Goal: Task Accomplishment & Management: Complete application form

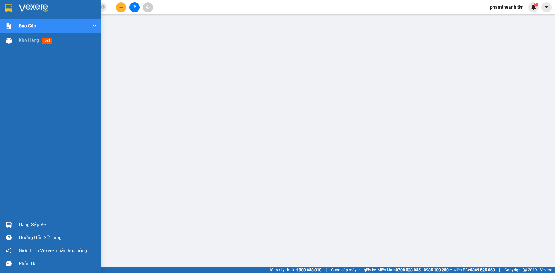
click at [5, 5] on img at bounding box center [9, 8] width 8 height 9
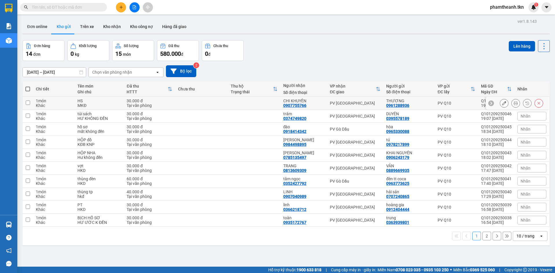
click at [267, 102] on td at bounding box center [254, 103] width 53 height 13
checkbox input "true"
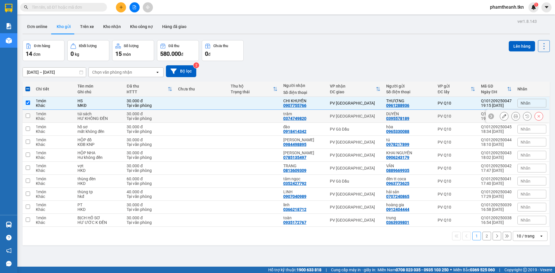
click at [257, 117] on td at bounding box center [254, 116] width 53 height 13
checkbox input "true"
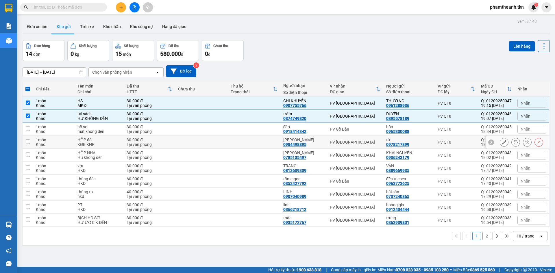
click at [257, 145] on td at bounding box center [254, 142] width 53 height 13
checkbox input "true"
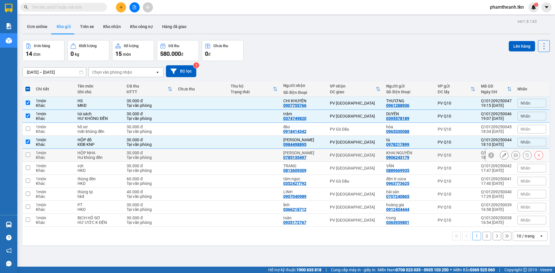
click at [251, 154] on td at bounding box center [254, 155] width 53 height 13
checkbox input "true"
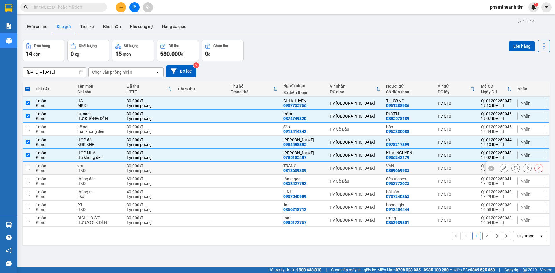
click at [249, 170] on td at bounding box center [254, 168] width 53 height 13
checkbox input "true"
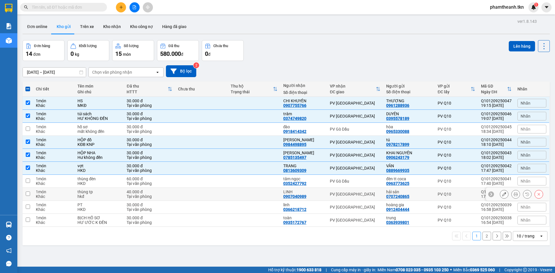
click at [254, 191] on td at bounding box center [254, 194] width 53 height 13
checkbox input "true"
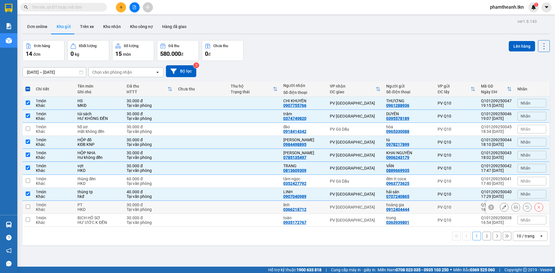
click at [253, 209] on td at bounding box center [254, 207] width 53 height 13
checkbox input "true"
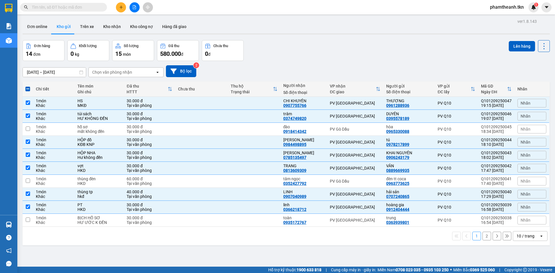
click at [483, 238] on button "2" at bounding box center [487, 236] width 9 height 9
checkbox input "false"
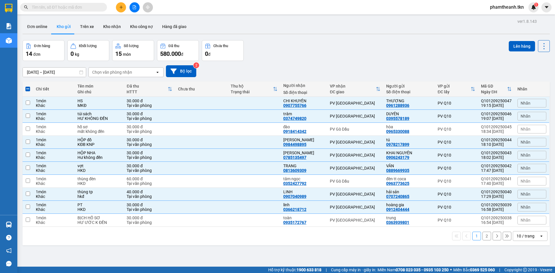
checkbox input "false"
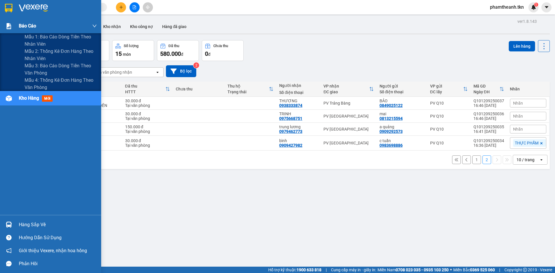
click at [9, 24] on img at bounding box center [9, 26] width 6 height 6
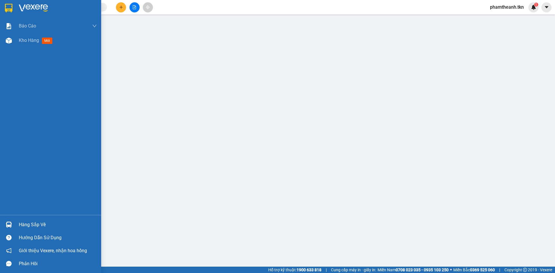
click at [11, 6] on img at bounding box center [9, 8] width 8 height 9
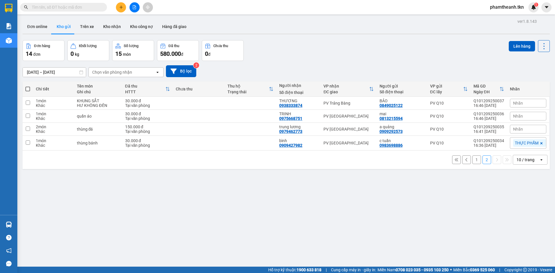
click at [530, 158] on div "10 / trang" at bounding box center [526, 159] width 26 height 9
click at [522, 194] on span "20 / trang" at bounding box center [522, 193] width 19 height 6
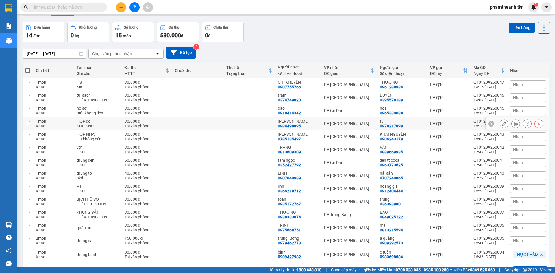
scroll to position [38, 0]
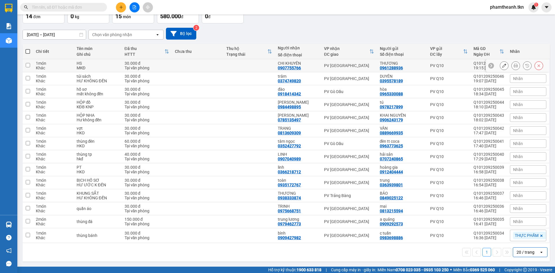
click at [224, 67] on tr "1 món Khác HS MKĐ 30.000 đ Tại văn phòng CHI KHUYÊN 0907755766 PV Tây Ninh THƯƠ…" at bounding box center [287, 65] width 528 height 13
checkbox input "true"
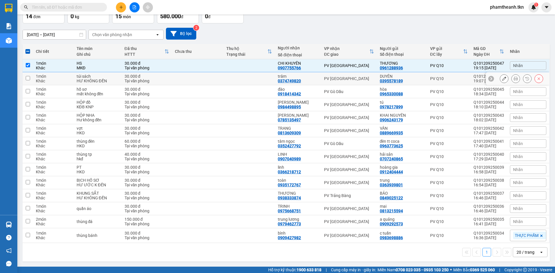
click at [220, 82] on td at bounding box center [197, 78] width 51 height 13
checkbox input "true"
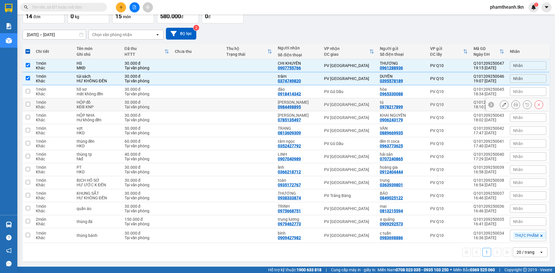
click at [236, 104] on td at bounding box center [249, 104] width 51 height 13
checkbox input "true"
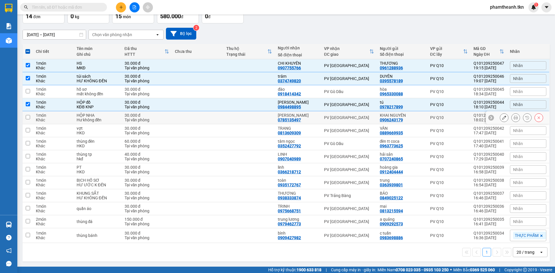
click at [235, 122] on td at bounding box center [249, 117] width 51 height 13
checkbox input "true"
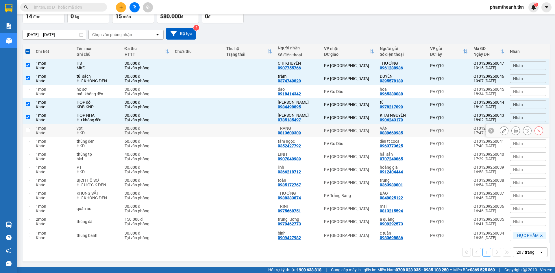
click at [238, 132] on td at bounding box center [249, 130] width 51 height 13
checkbox input "true"
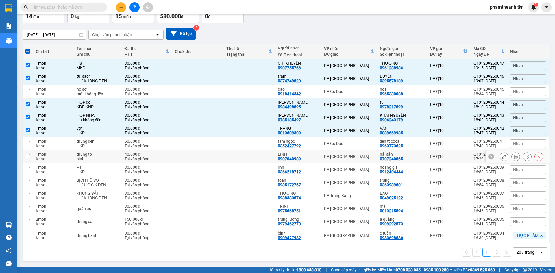
click at [246, 154] on td at bounding box center [249, 156] width 51 height 13
checkbox input "true"
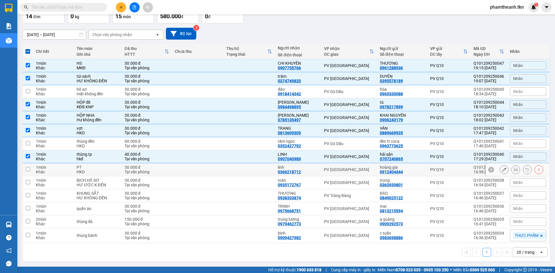
click at [244, 169] on td at bounding box center [249, 169] width 51 height 13
checkbox input "true"
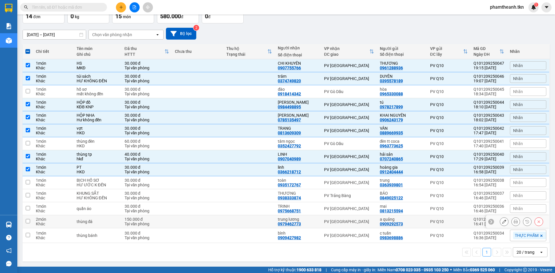
drag, startPoint x: 232, startPoint y: 222, endPoint x: 235, endPoint y: 228, distance: 7.0
click at [232, 222] on td at bounding box center [249, 222] width 51 height 13
checkbox input "true"
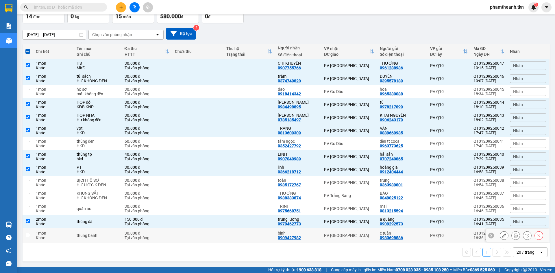
click at [237, 234] on td at bounding box center [249, 236] width 51 height 15
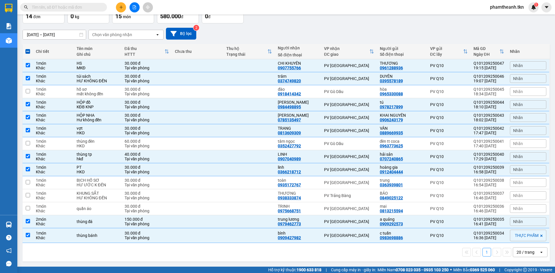
click at [239, 233] on td at bounding box center [249, 236] width 51 height 15
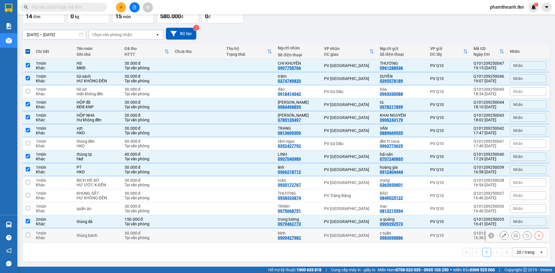
click at [27, 235] on input "checkbox" at bounding box center [28, 235] width 4 height 4
checkbox input "true"
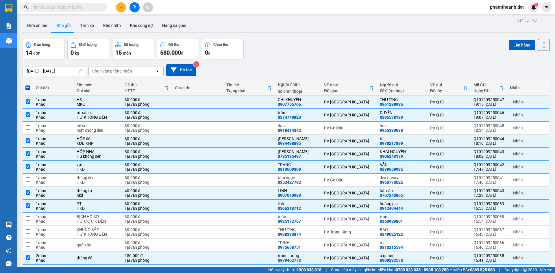
scroll to position [0, 0]
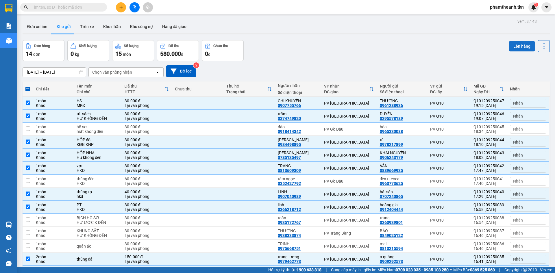
click at [519, 45] on button "Lên hàng" at bounding box center [522, 46] width 26 height 10
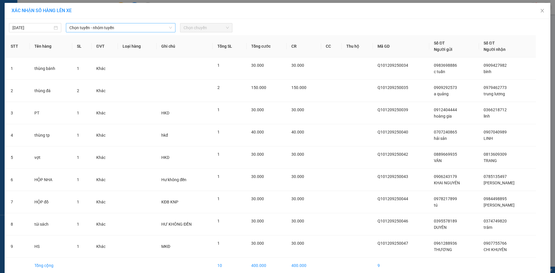
click at [108, 28] on span "Chọn tuyến - nhóm tuyến" at bounding box center [120, 27] width 103 height 9
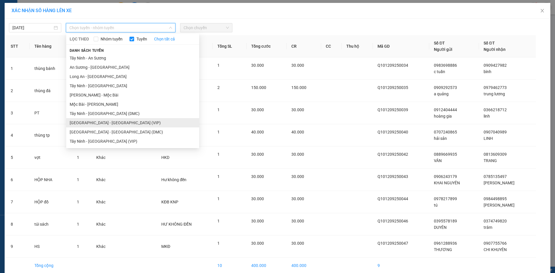
click at [97, 126] on li "Sài Gòn - Tây Ninh (VIP)" at bounding box center [132, 122] width 133 height 9
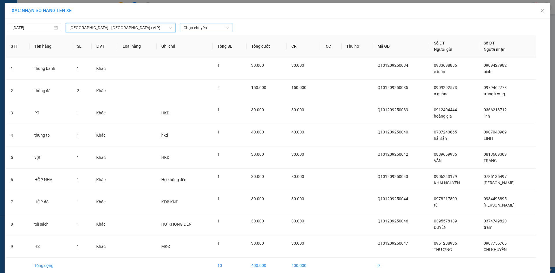
click at [199, 27] on span "Chọn chuyến" at bounding box center [206, 27] width 45 height 9
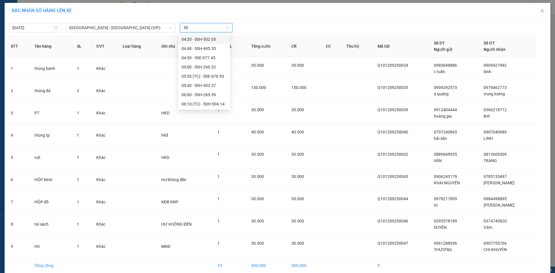
type input "502"
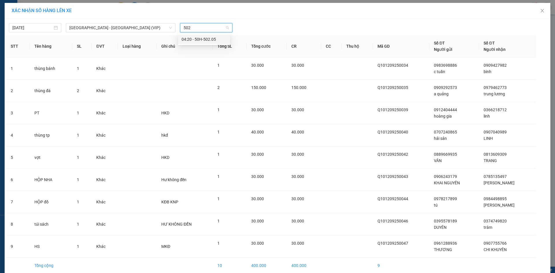
click at [209, 42] on div "04:20 - 50H-502.05" at bounding box center [204, 39] width 45 height 6
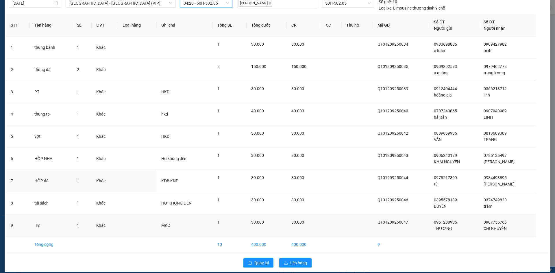
scroll to position [30, 0]
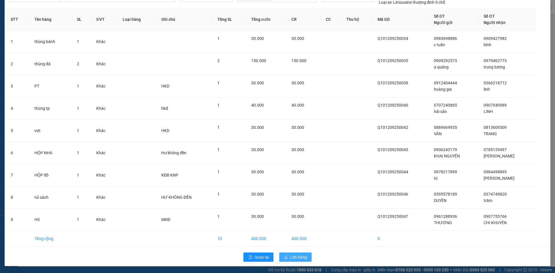
click at [290, 256] on span "Lên hàng" at bounding box center [298, 257] width 17 height 6
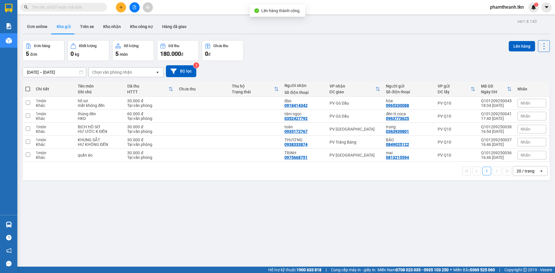
click at [118, 7] on button at bounding box center [121, 7] width 10 height 10
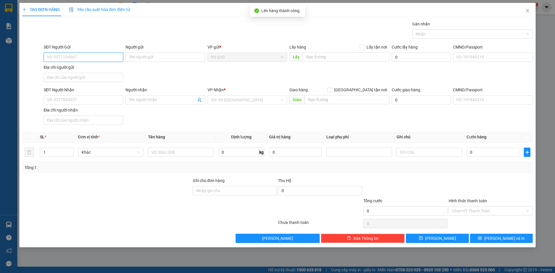
click at [77, 58] on input "SĐT Người Gửi" at bounding box center [84, 57] width 80 height 9
type input "0913884142"
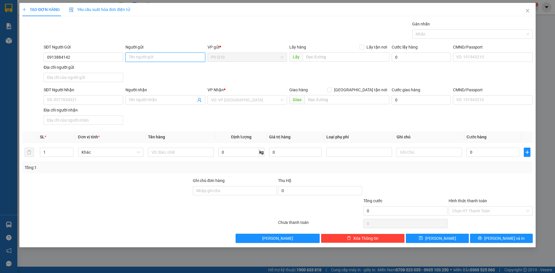
click at [150, 58] on input "Người gửi" at bounding box center [166, 57] width 80 height 9
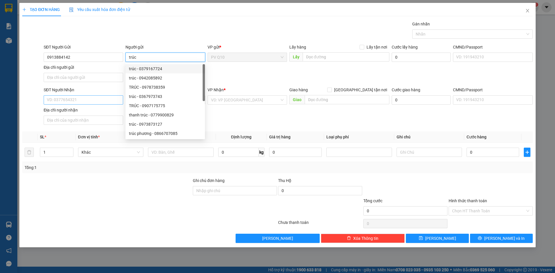
type input "trúc"
click at [91, 101] on input "SĐT Người Nhận" at bounding box center [84, 99] width 80 height 9
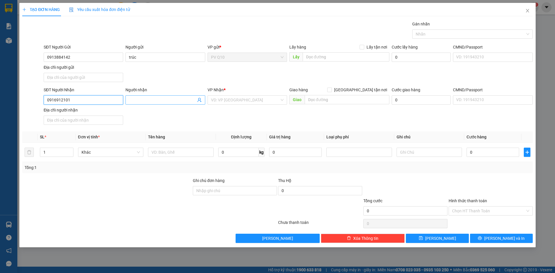
type input "0916912101"
click at [162, 100] on input "Người nhận" at bounding box center [162, 100] width 67 height 6
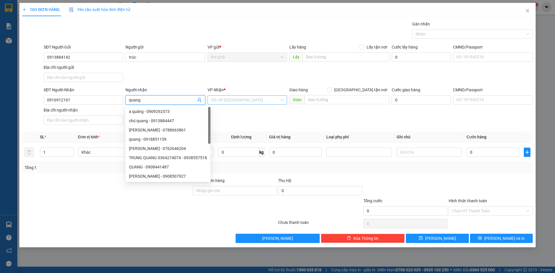
type input "quang"
click at [267, 102] on input "search" at bounding box center [245, 100] width 69 height 9
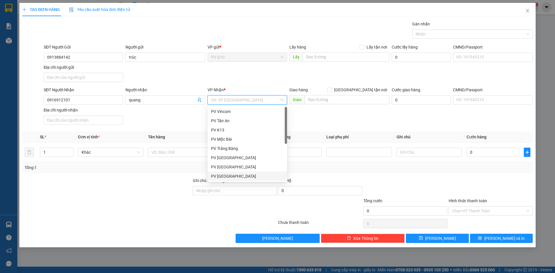
click at [224, 177] on div "PV [GEOGRAPHIC_DATA]" at bounding box center [247, 176] width 73 height 6
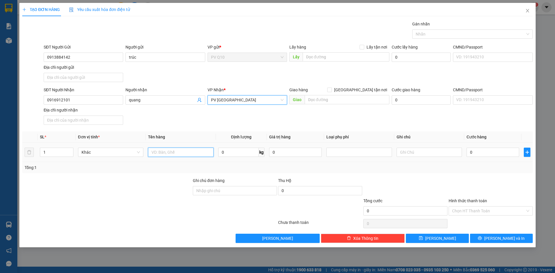
click at [182, 151] on input "text" at bounding box center [180, 152] width 65 height 9
type input "h"
type input "hồ sơ"
click at [500, 154] on input "0" at bounding box center [493, 152] width 53 height 9
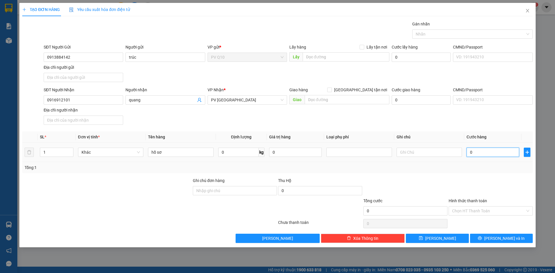
type input "3"
type input "30"
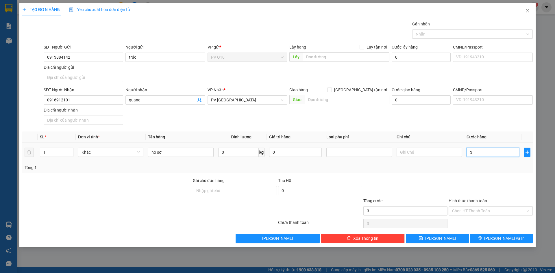
type input "30"
type input "30.000"
click at [478, 211] on input "Hình thức thanh toán" at bounding box center [488, 211] width 73 height 9
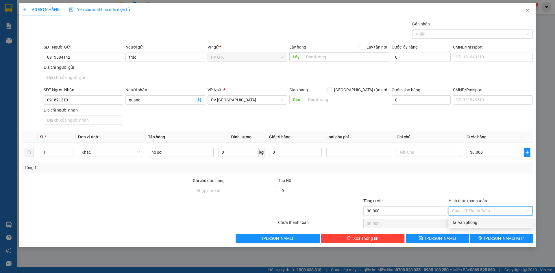
click at [468, 225] on div "Tại văn phòng" at bounding box center [490, 223] width 77 height 6
type input "0"
click at [499, 240] on span "Lưu và In" at bounding box center [505, 238] width 41 height 6
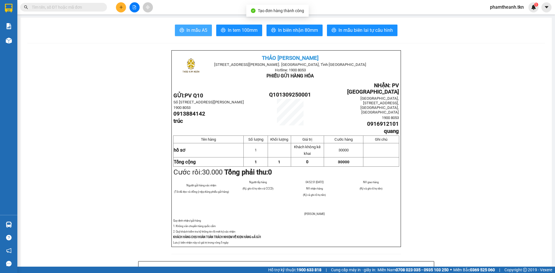
click at [192, 30] on span "In mẫu A5" at bounding box center [197, 30] width 21 height 7
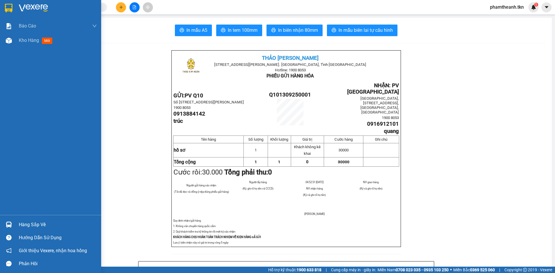
click at [4, 7] on div at bounding box center [9, 8] width 10 height 10
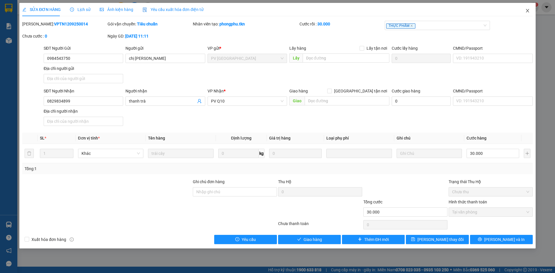
click at [526, 12] on icon "close" at bounding box center [528, 10] width 5 height 5
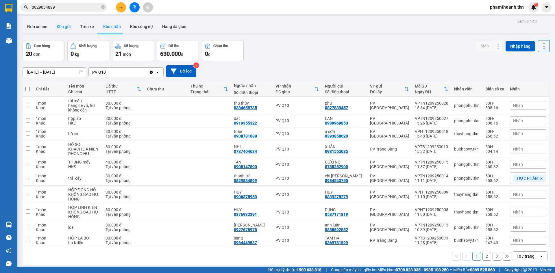
click at [67, 25] on button "Kho gửi" at bounding box center [63, 27] width 23 height 14
